Goal: Check status

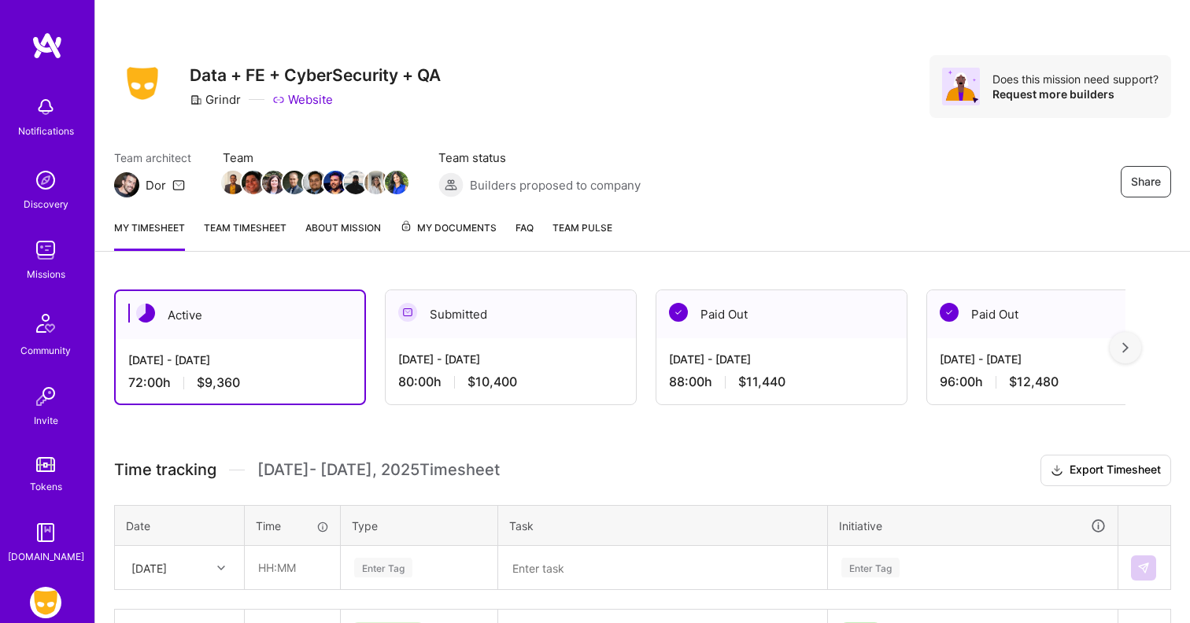
scroll to position [142, 0]
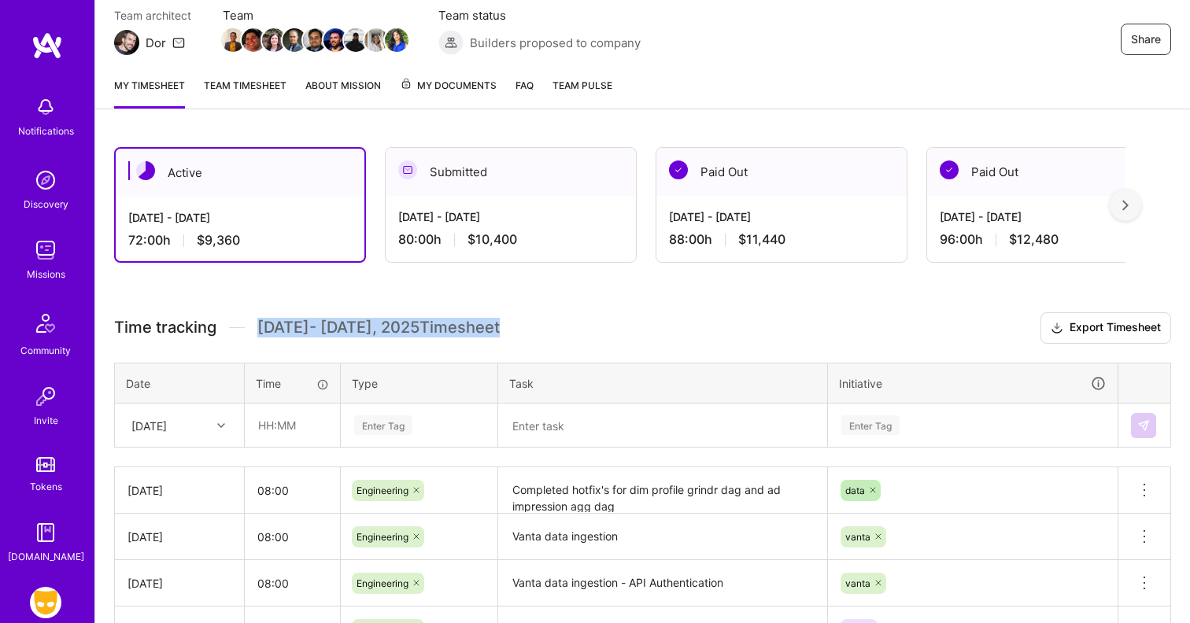
click at [596, 302] on div "Active Sep 1 - Sep 15, 2025 72:00 h $9,360 Submitted Aug 16 - Aug 31, 2025 80:0…" at bounding box center [642, 566] width 1094 height 876
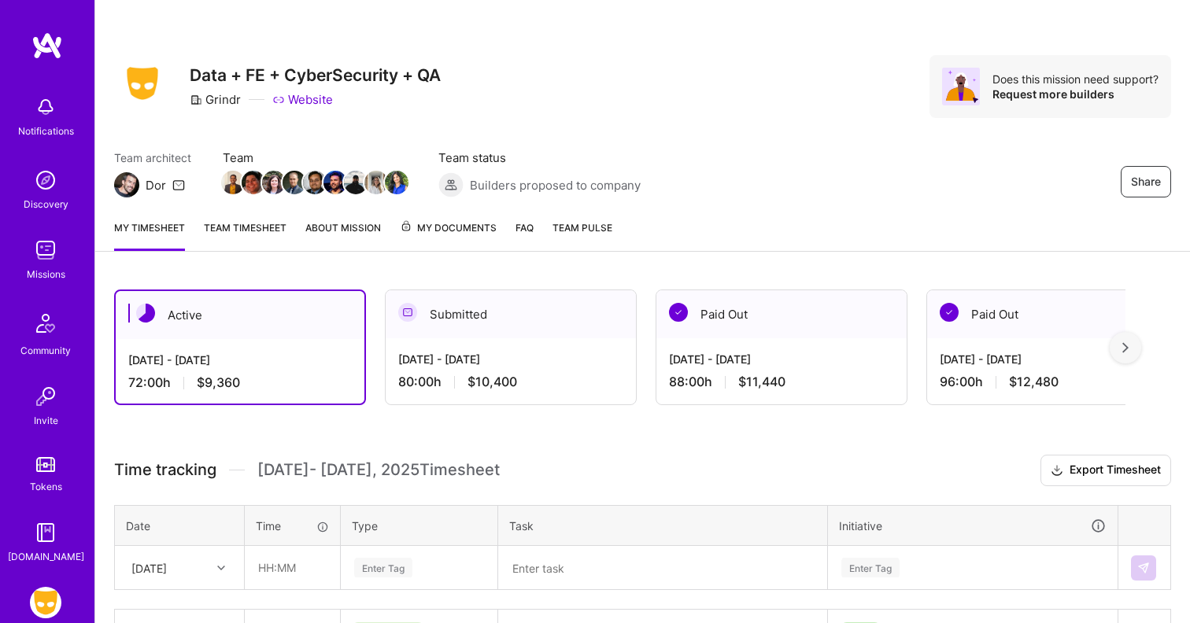
click at [271, 224] on link "Team timesheet" at bounding box center [245, 235] width 83 height 31
